Goal: Use online tool/utility: Utilize a website feature to perform a specific function

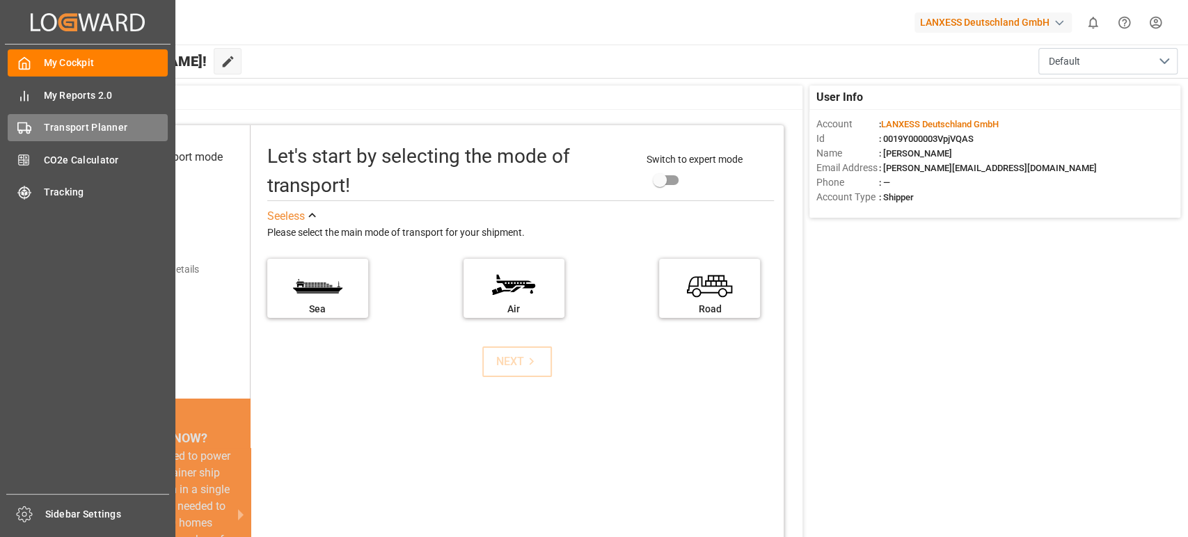
click at [106, 132] on span "Transport Planner" at bounding box center [106, 127] width 125 height 15
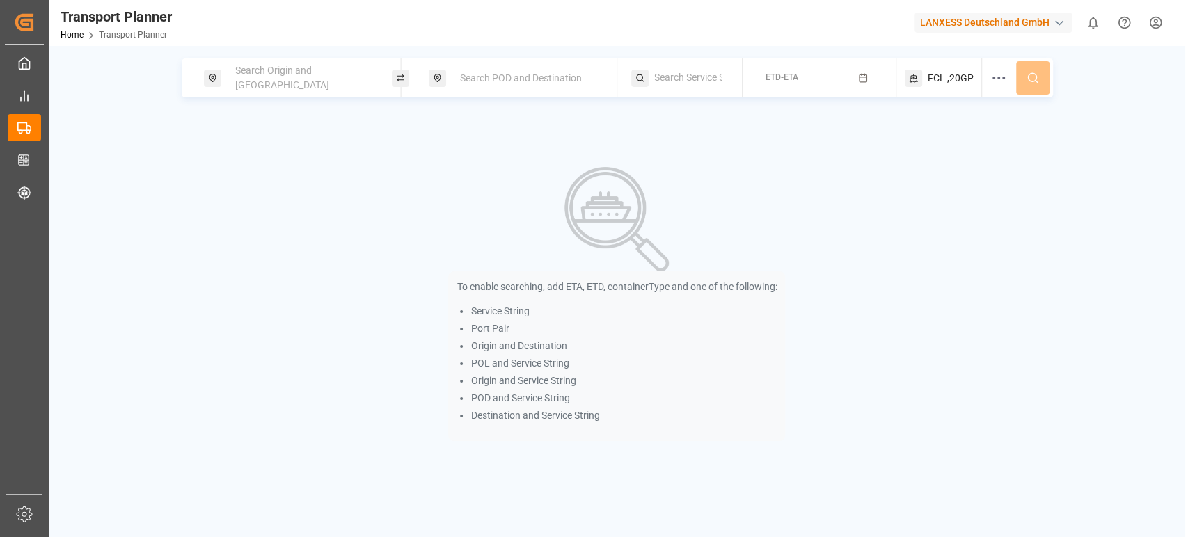
click at [287, 82] on span "Search Origin and [GEOGRAPHIC_DATA]" at bounding box center [282, 78] width 94 height 26
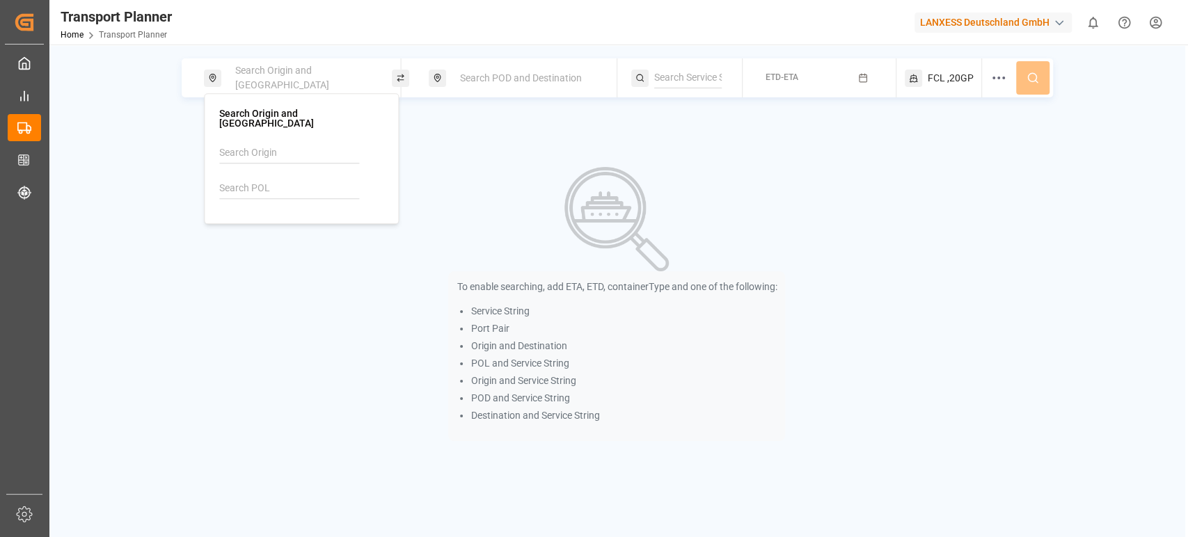
click at [255, 181] on input at bounding box center [289, 188] width 140 height 21
click at [249, 216] on span "NLRTM" at bounding box center [265, 221] width 33 height 15
type input "NLRTM"
click at [542, 93] on div "Search POD and Destination" at bounding box center [523, 77] width 188 height 39
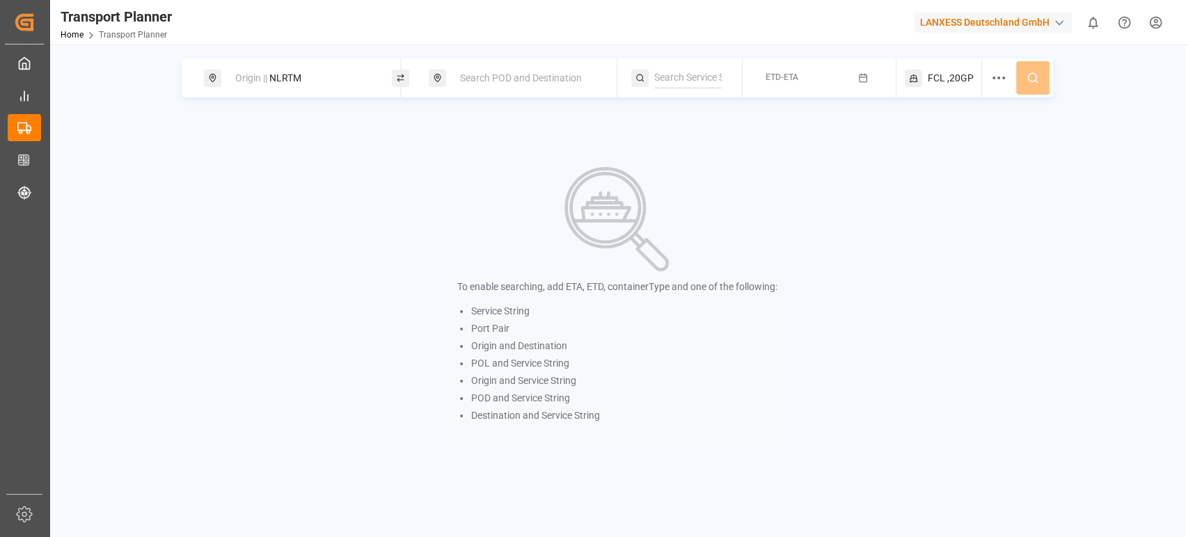
click at [546, 87] on div "Search POD and Destination" at bounding box center [527, 78] width 150 height 26
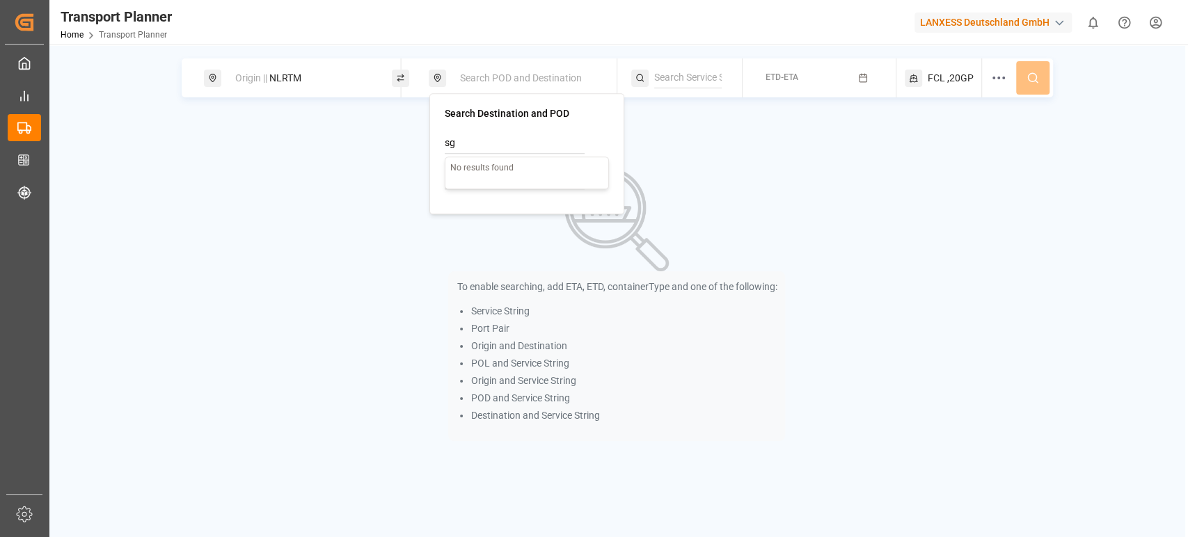
type input "s"
click at [468, 181] on input at bounding box center [515, 178] width 140 height 21
click at [487, 209] on b "SGSIN" at bounding box center [489, 210] width 29 height 11
type input "SGSIN"
click at [721, 74] on input at bounding box center [688, 78] width 68 height 21
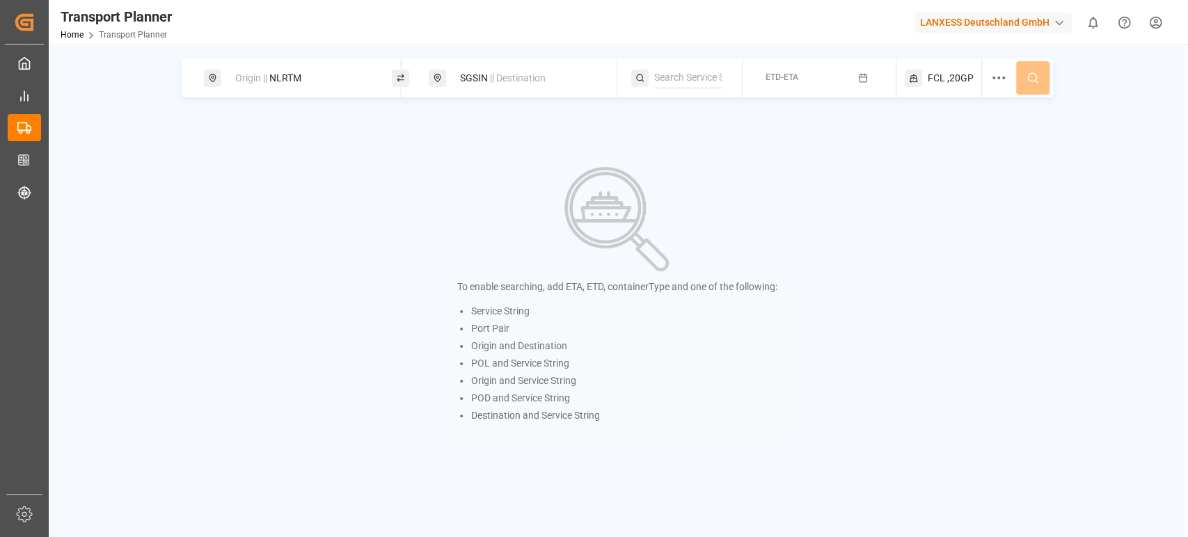
click at [811, 83] on button "ETD-ETA" at bounding box center [819, 78] width 136 height 27
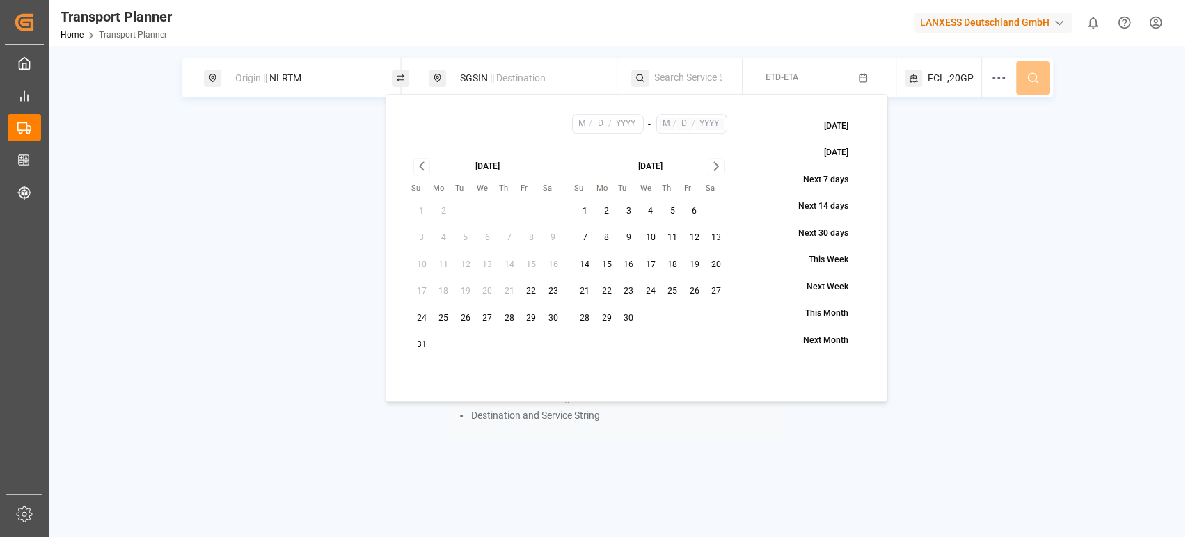
click at [628, 239] on button "9" at bounding box center [628, 238] width 22 height 22
type input "9"
type input "2025"
click at [720, 166] on icon "Go to next month" at bounding box center [716, 166] width 16 height 17
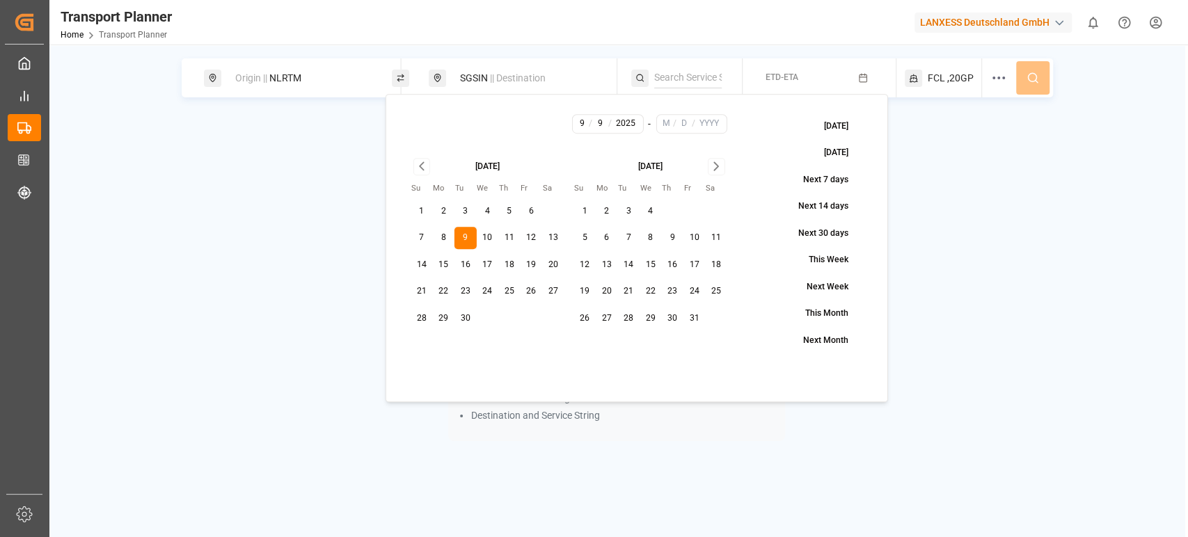
click at [720, 166] on icon "Go to next month" at bounding box center [716, 166] width 16 height 17
click at [690, 294] on button "26" at bounding box center [694, 291] width 22 height 22
type input "12"
type input "26"
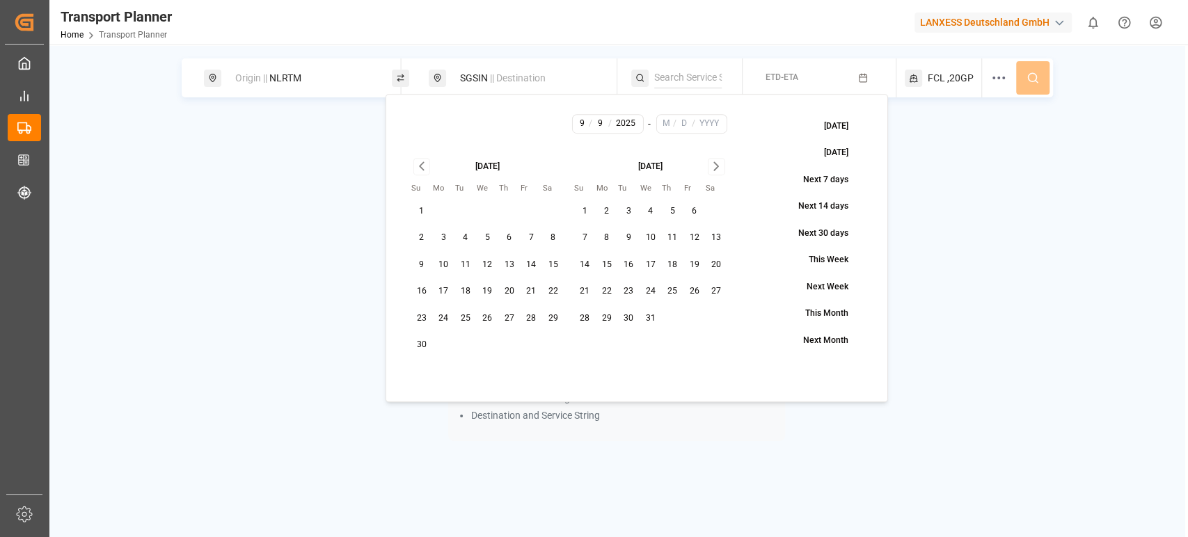
type input "2025"
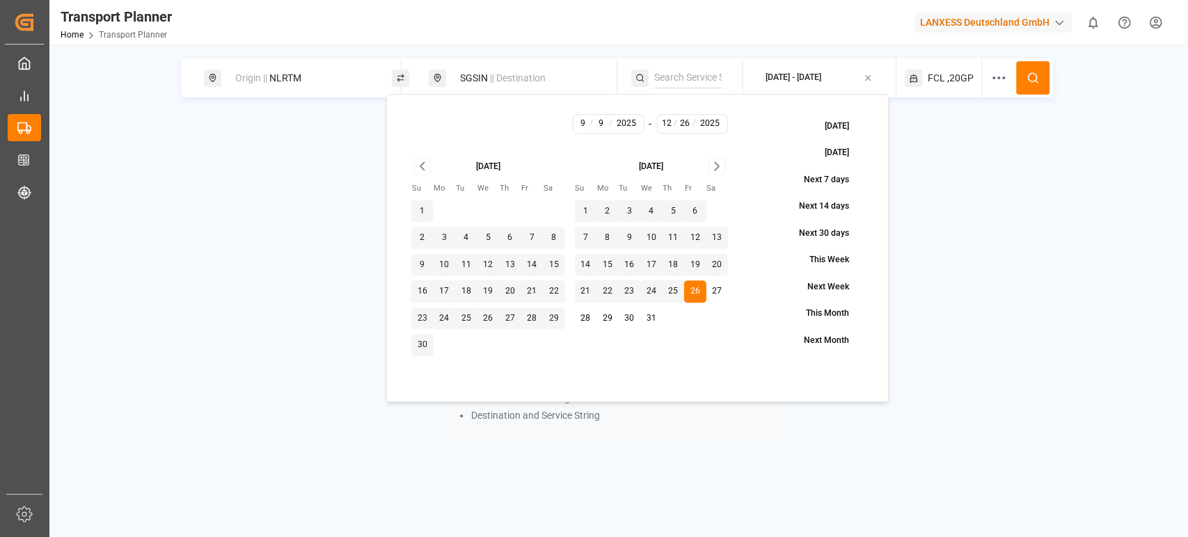
click at [1027, 83] on icon at bounding box center [1033, 78] width 13 height 13
